Goal: Transaction & Acquisition: Purchase product/service

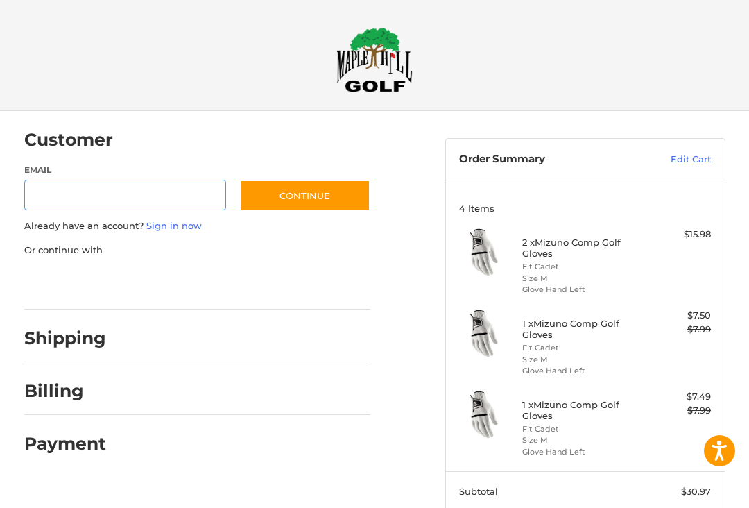
scroll to position [10, 0]
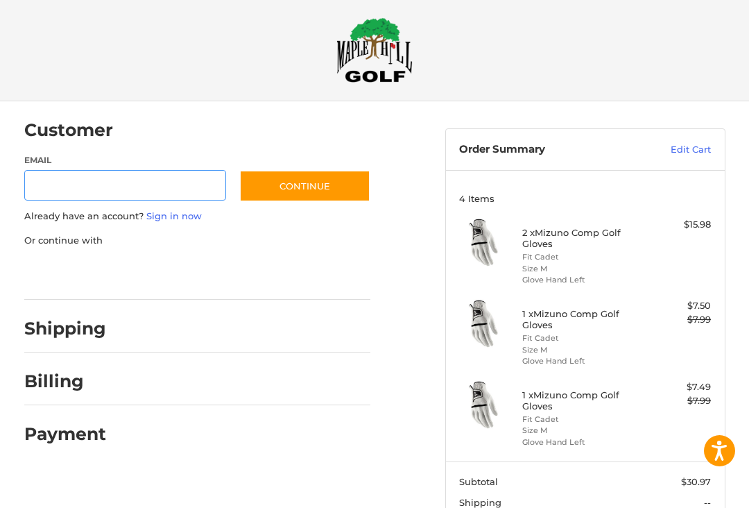
click at [35, 191] on input "Email" at bounding box center [125, 185] width 202 height 31
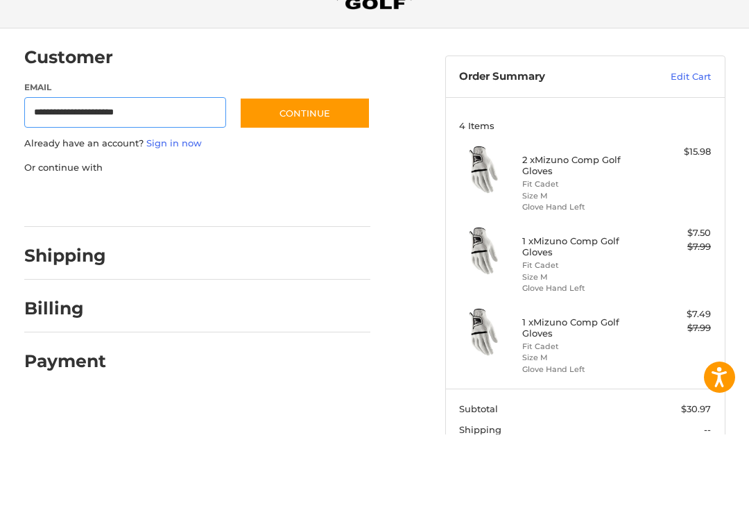
type input "**********"
click at [305, 171] on button "Continue" at bounding box center [304, 187] width 131 height 32
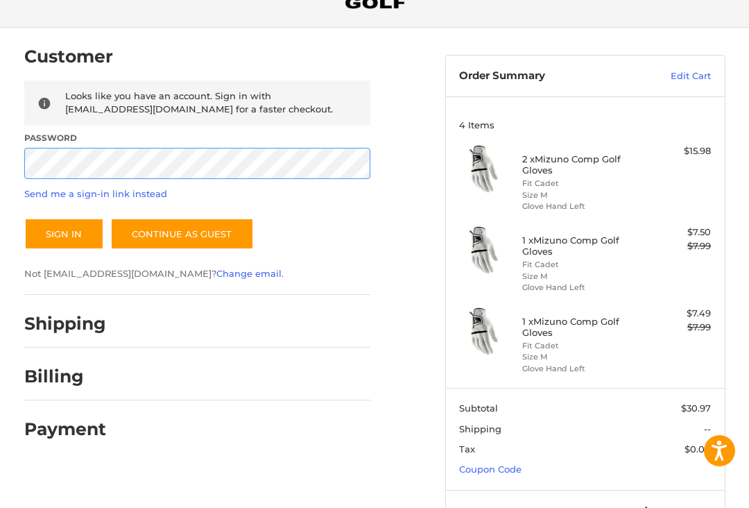
scroll to position [83, 0]
click at [63, 233] on button "Sign In" at bounding box center [64, 235] width 80 height 32
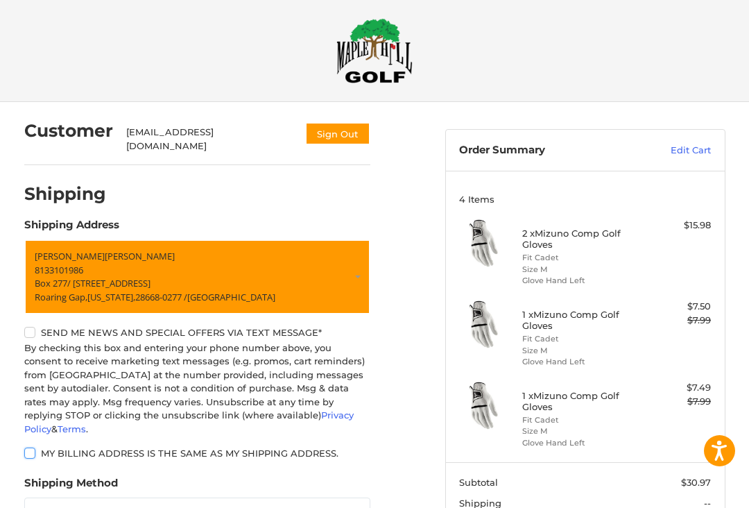
scroll to position [10, 0]
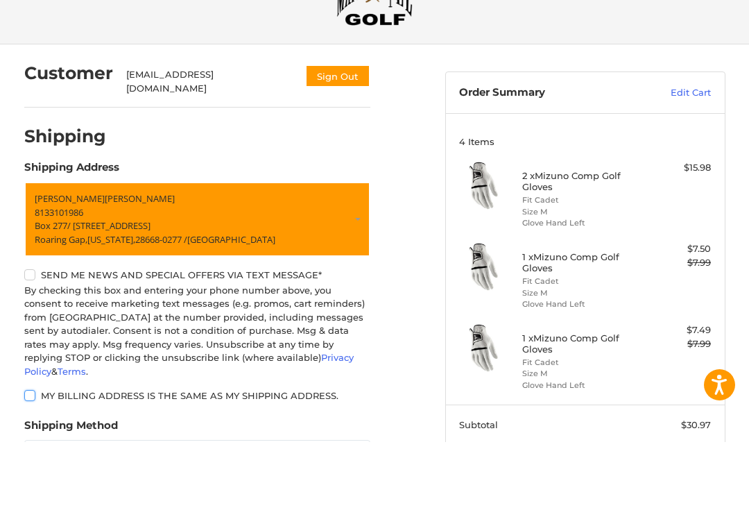
scroll to position [66, 0]
